Goal: Task Accomplishment & Management: Complete application form

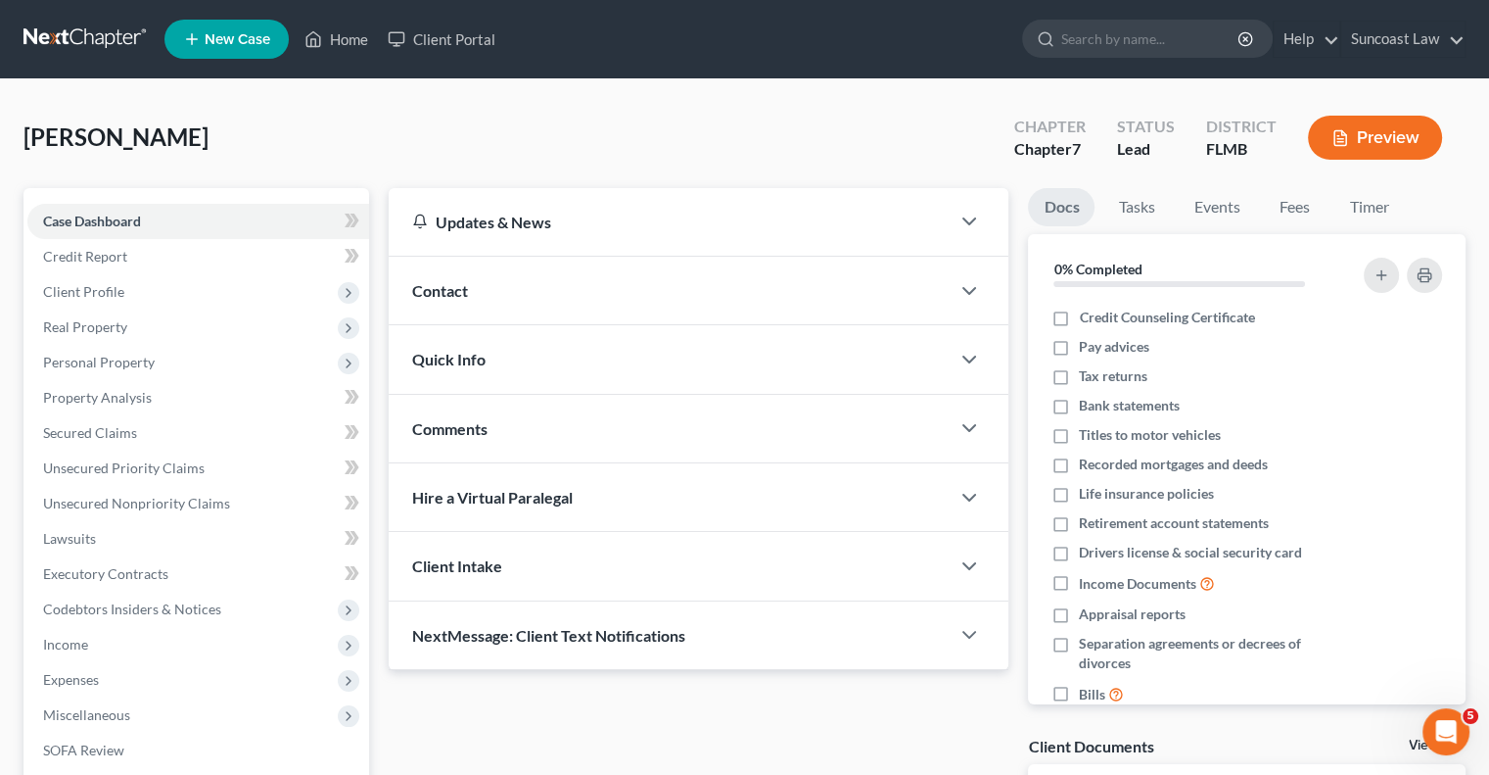
scroll to position [3, 0]
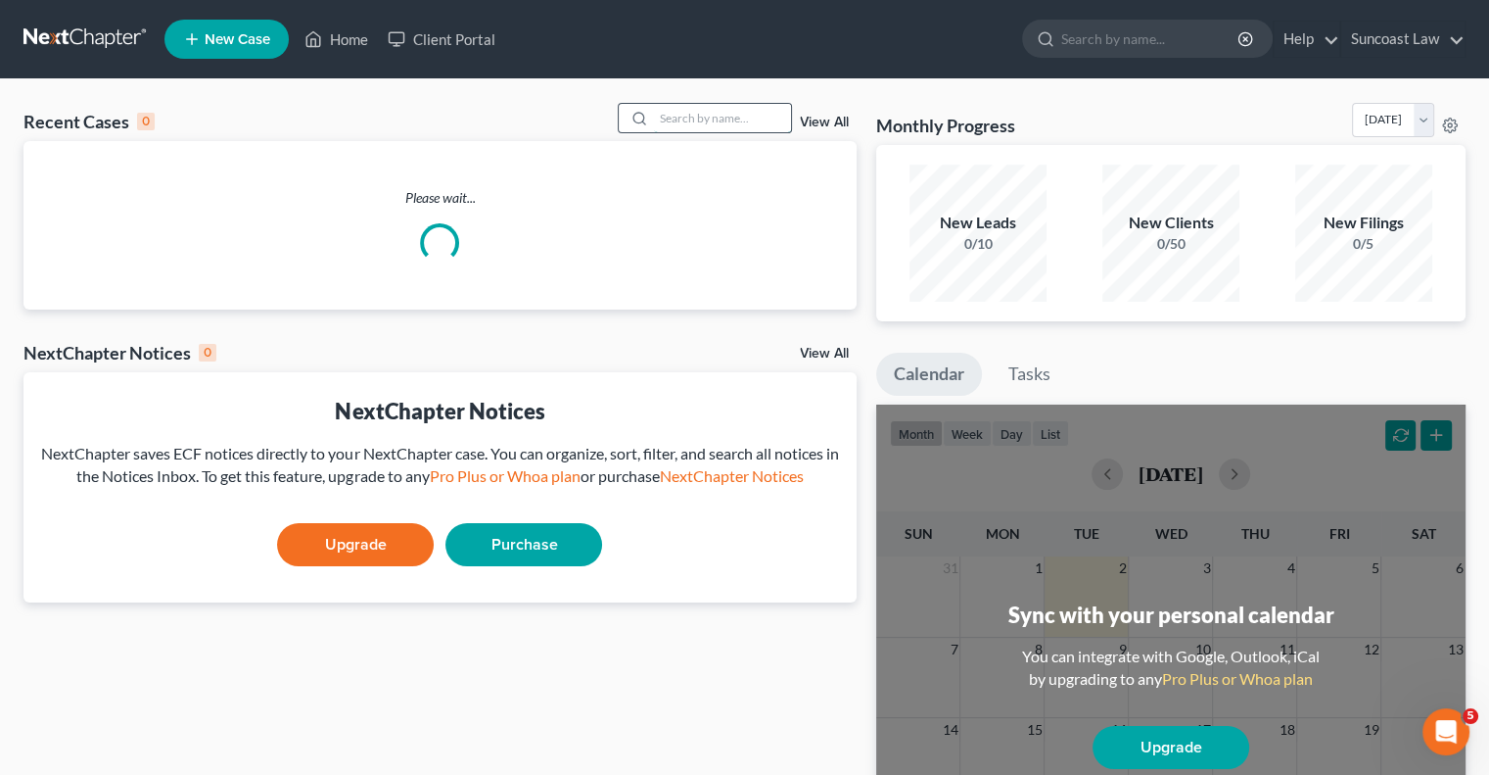
click at [726, 112] on input "search" at bounding box center [722, 118] width 137 height 28
type input "[PERSON_NAME]"
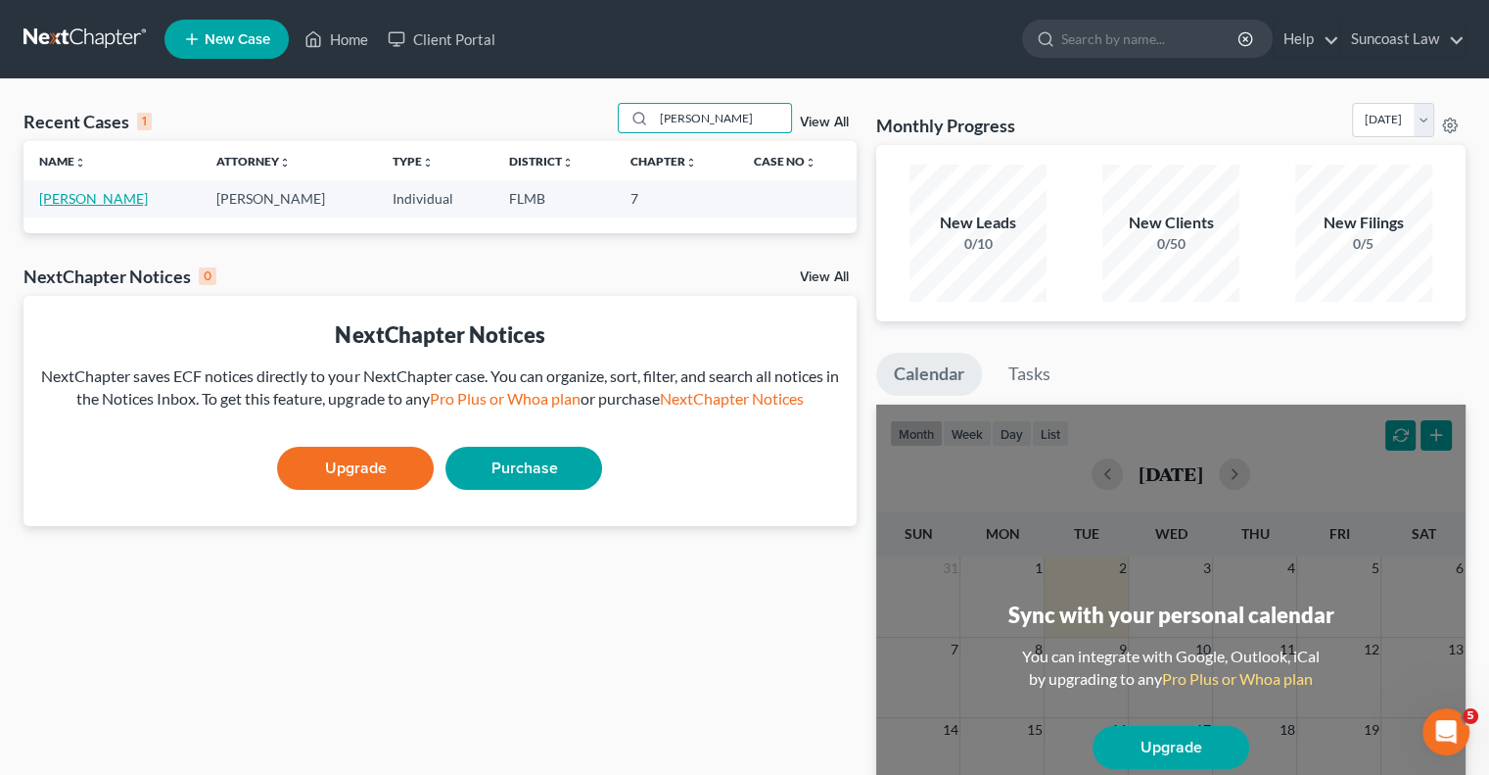
drag, startPoint x: 75, startPoint y: 197, endPoint x: 86, endPoint y: 201, distance: 11.5
click at [77, 197] on link "[PERSON_NAME]" at bounding box center [93, 198] width 109 height 17
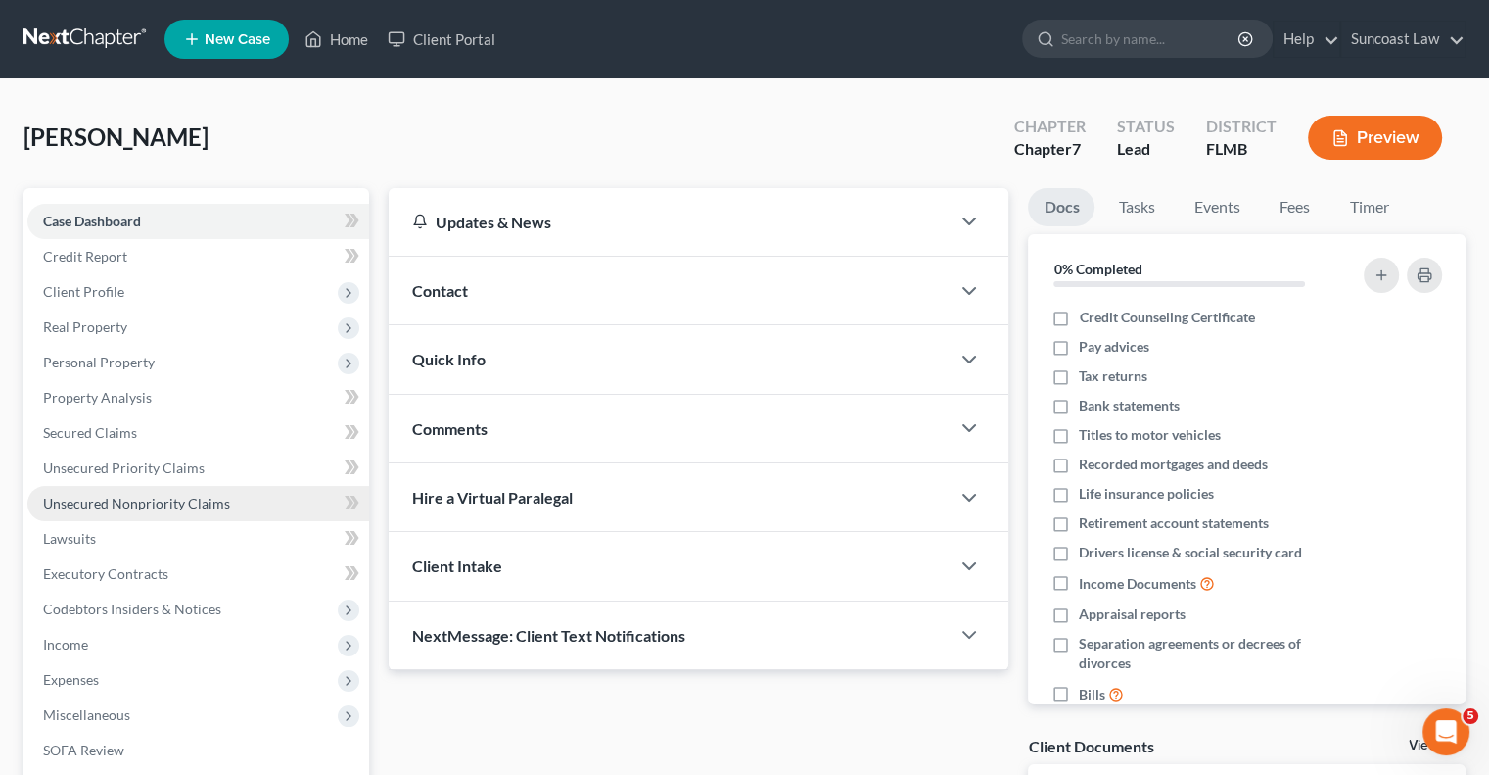
click at [192, 503] on span "Unsecured Nonpriority Claims" at bounding box center [136, 503] width 187 height 17
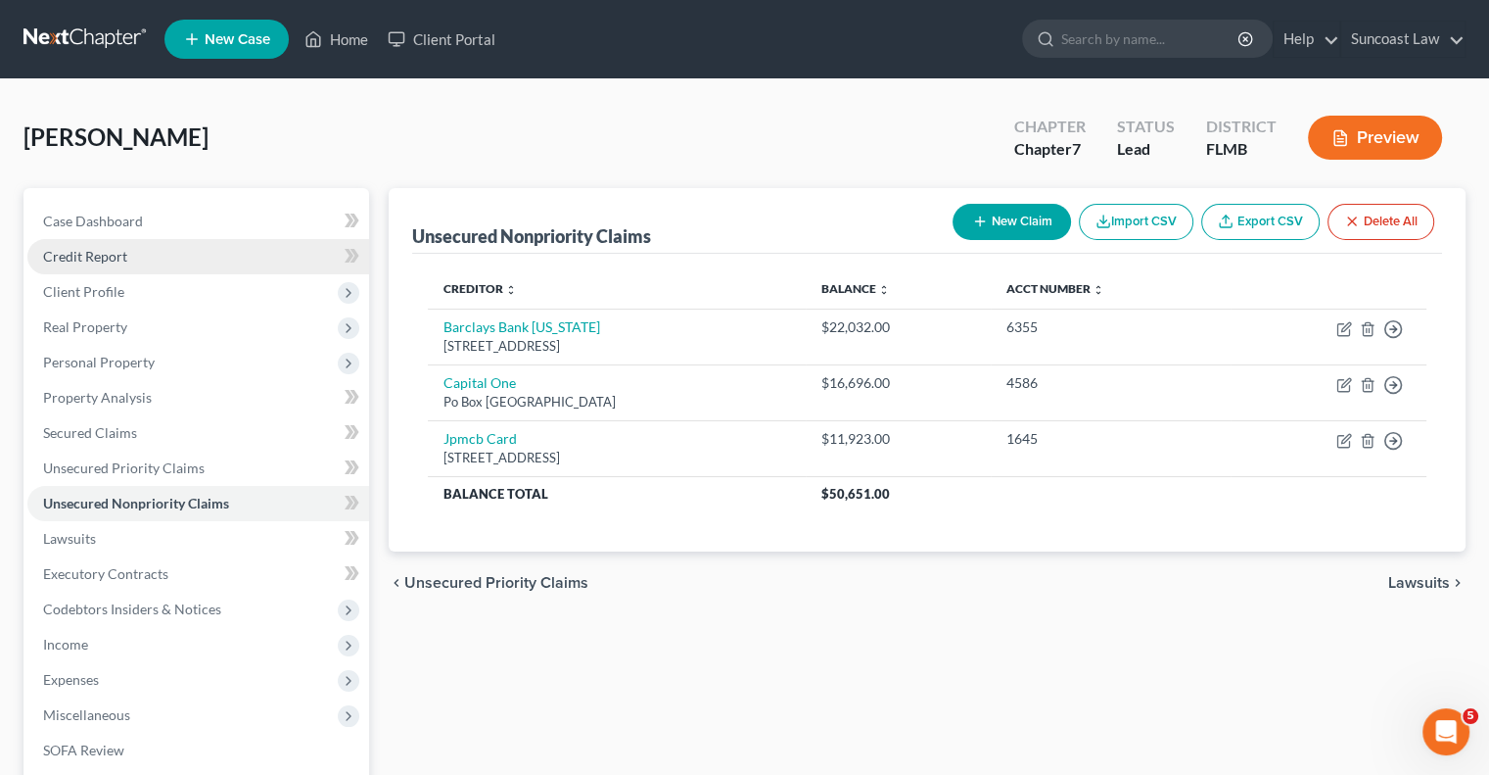
click at [138, 258] on link "Credit Report" at bounding box center [198, 256] width 342 height 35
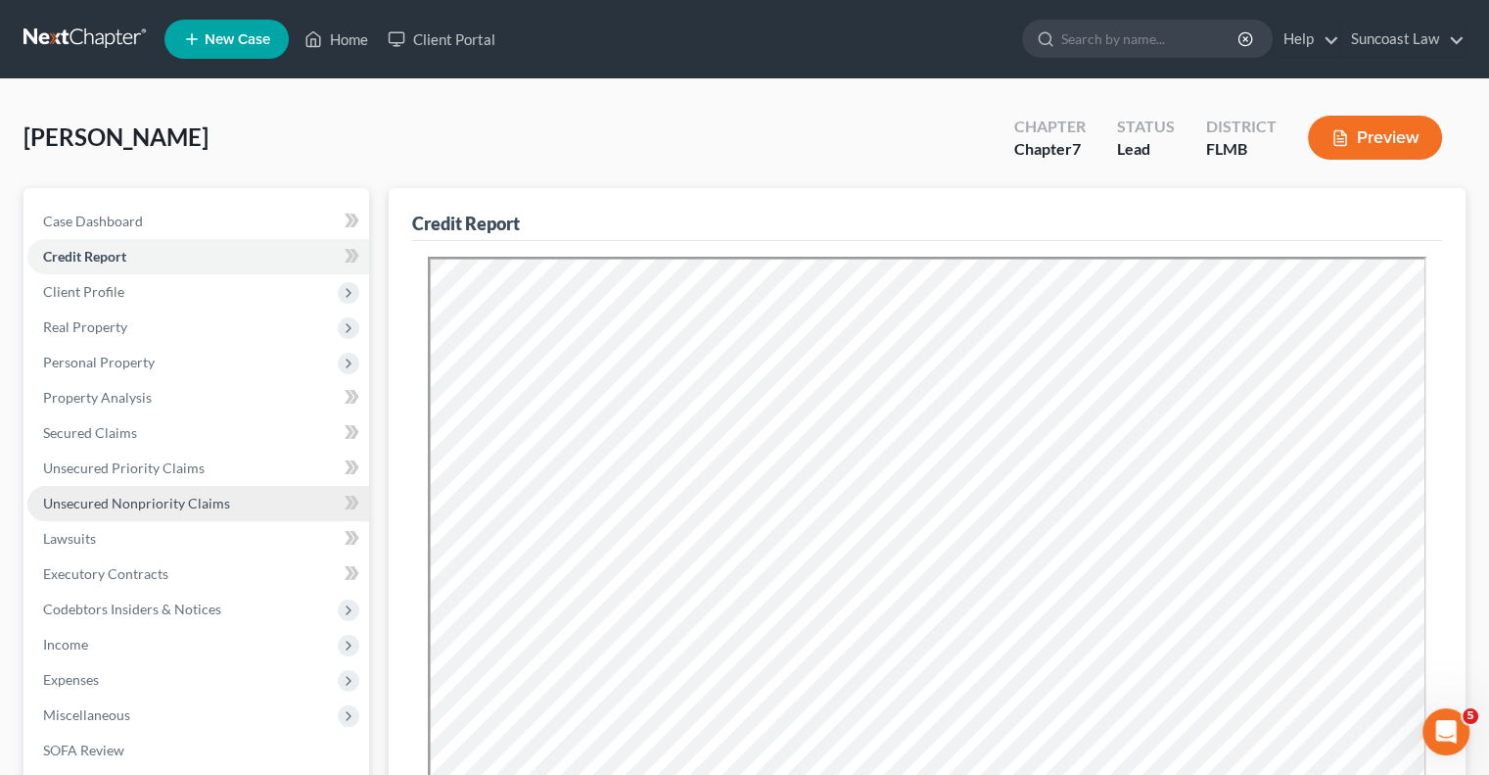
click at [175, 512] on link "Unsecured Nonpriority Claims" at bounding box center [198, 503] width 342 height 35
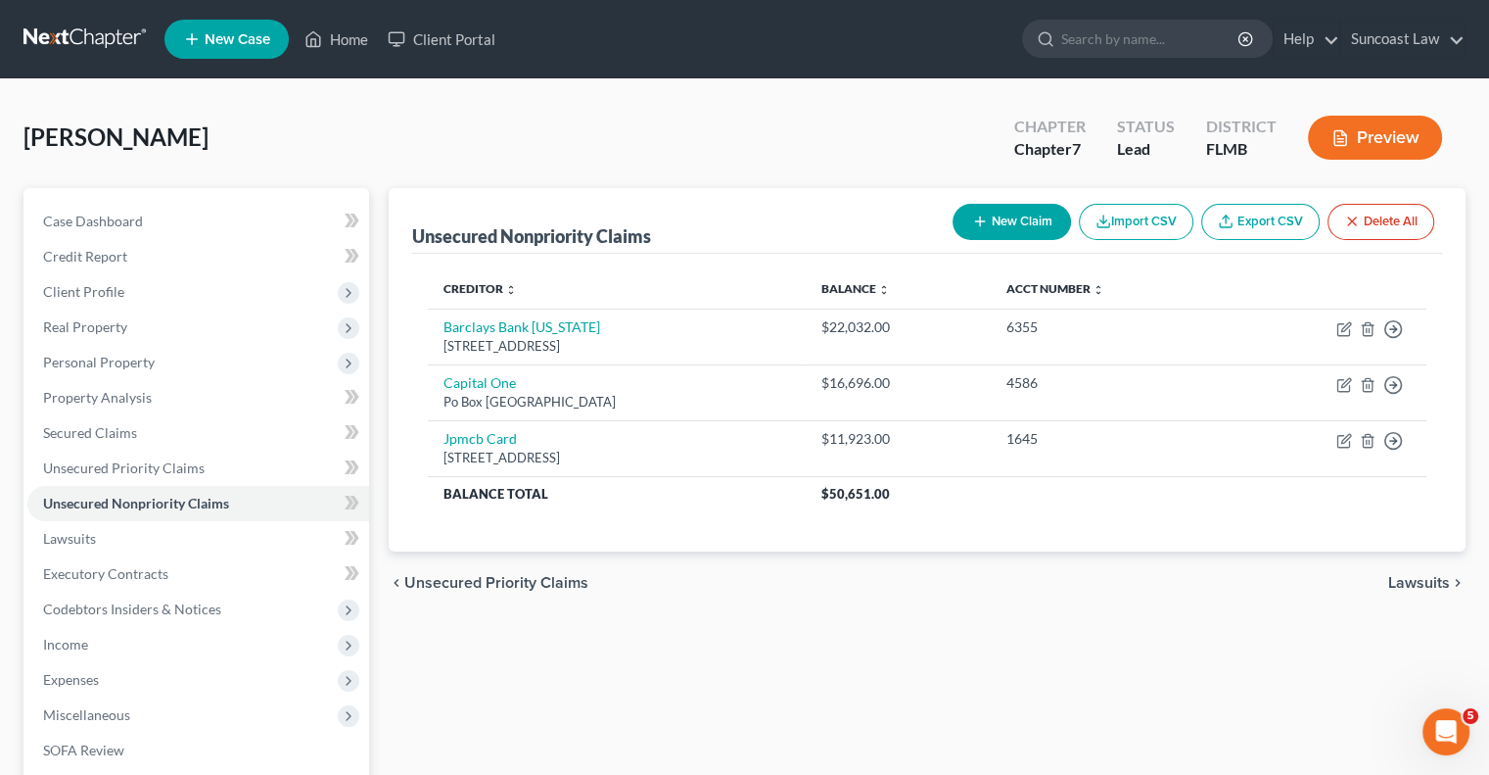
click at [995, 222] on button "New Claim" at bounding box center [1012, 222] width 118 height 36
select select "0"
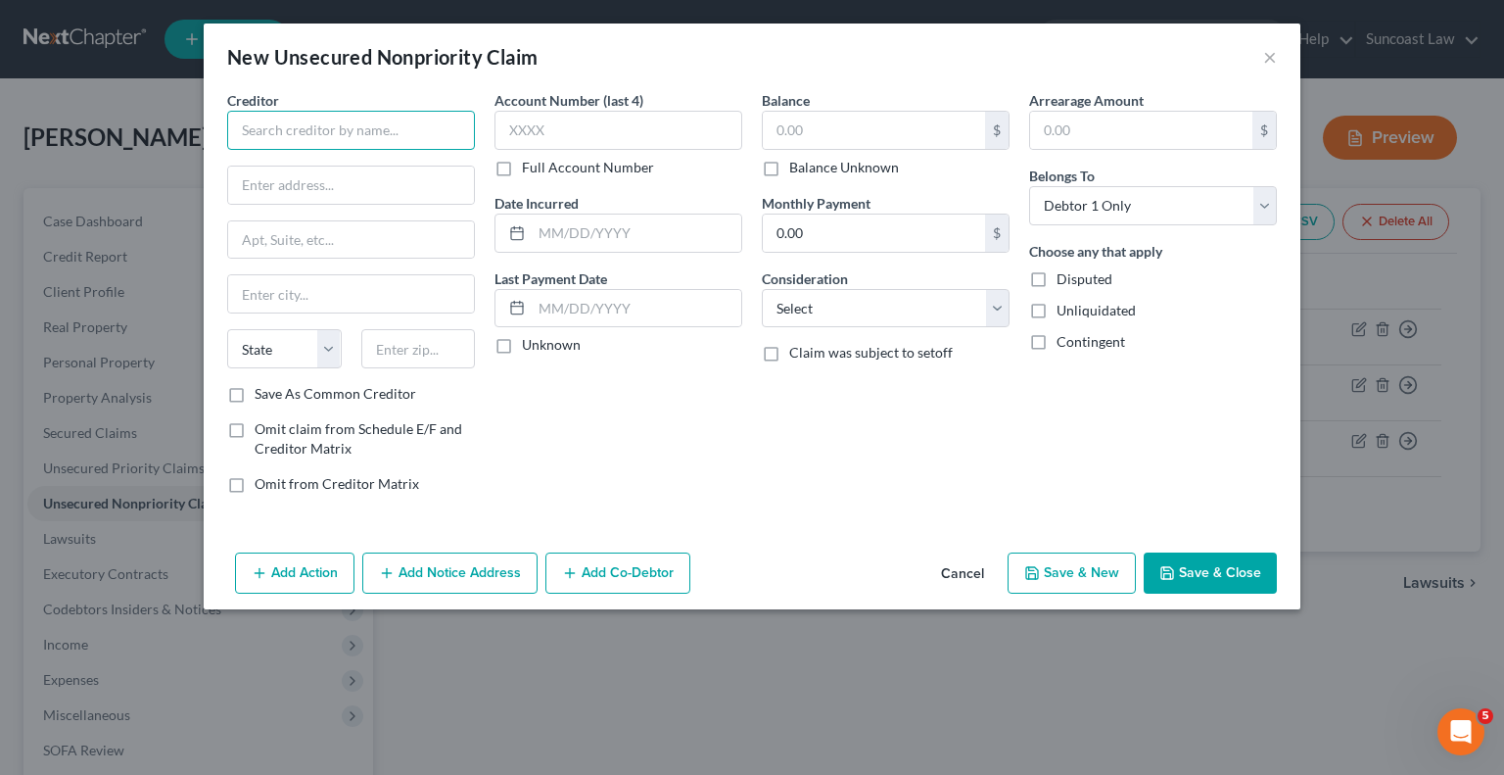
click at [376, 137] on input "text" at bounding box center [351, 130] width 248 height 39
type input "Credit Collection Services"
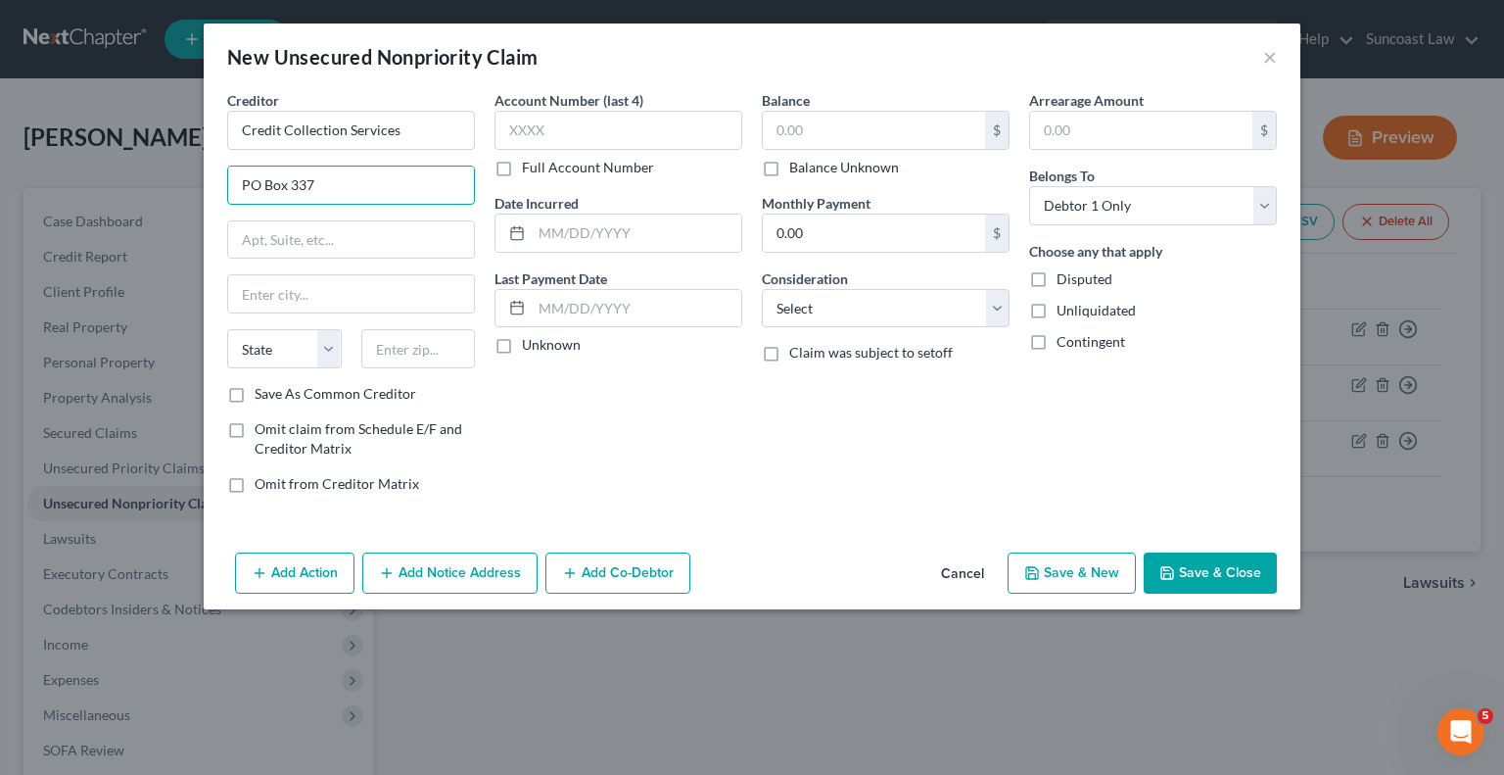
type input "PO Box 337"
type input "02062"
type input "[PERSON_NAME]"
select select "22"
click at [522, 164] on label "Full Account Number" at bounding box center [588, 168] width 132 height 20
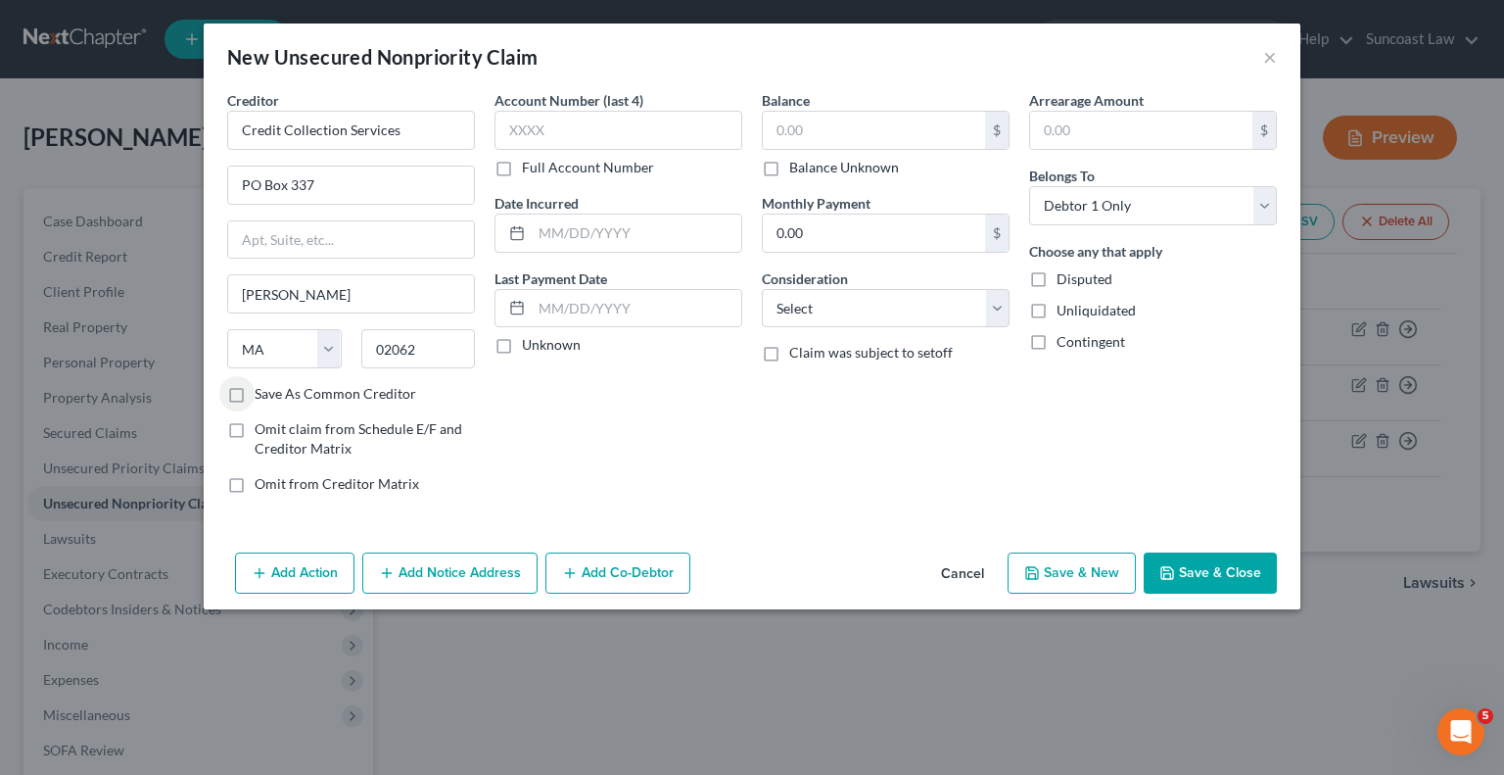
click at [530, 164] on input "Full Account Number" at bounding box center [536, 164] width 13 height 13
click at [576, 128] on input "text" at bounding box center [619, 130] width 248 height 39
type input "08036649370"
click at [873, 132] on input "text" at bounding box center [874, 130] width 222 height 37
type input "10.87"
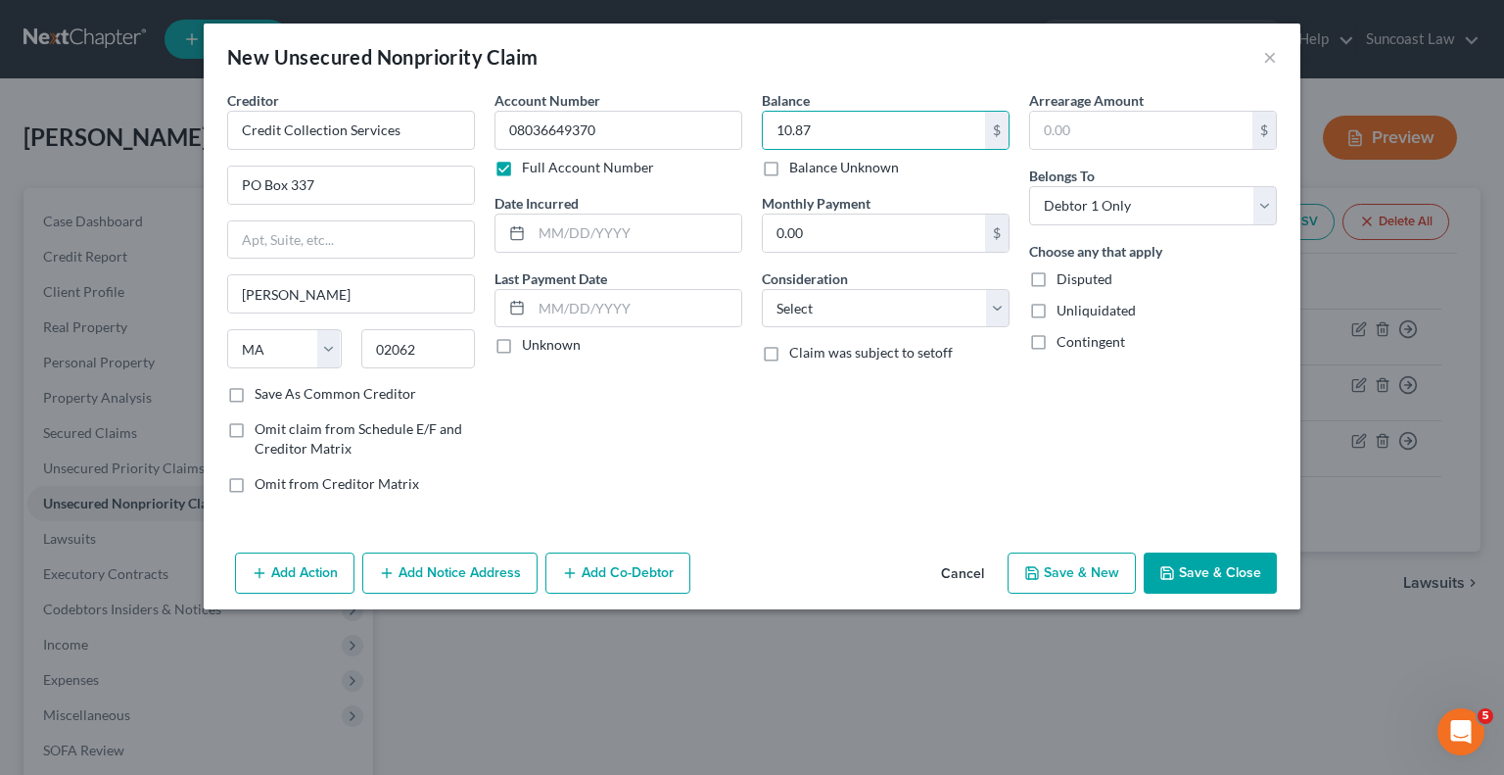
click at [1258, 565] on button "Save & Close" at bounding box center [1210, 572] width 133 height 41
